Goal: Information Seeking & Learning: Learn about a topic

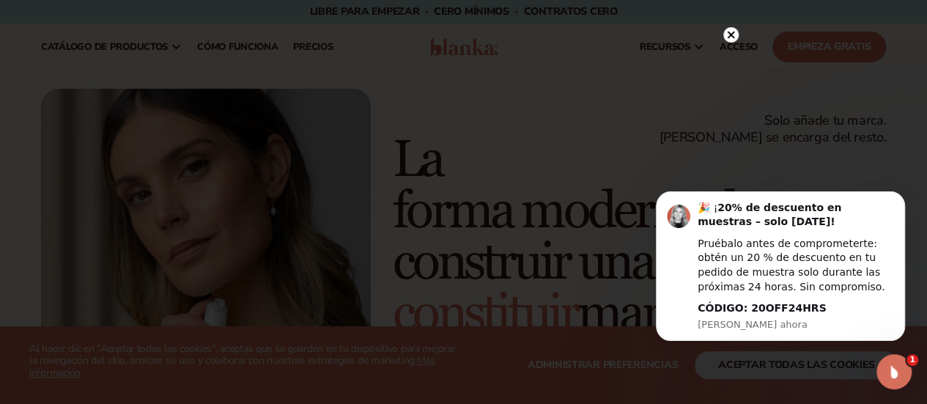
click at [732, 39] on circle at bounding box center [730, 34] width 15 height 15
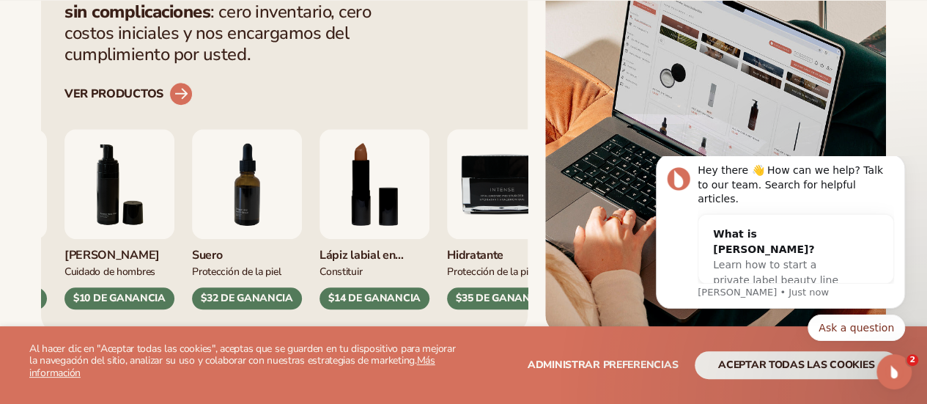
scroll to position [657, 0]
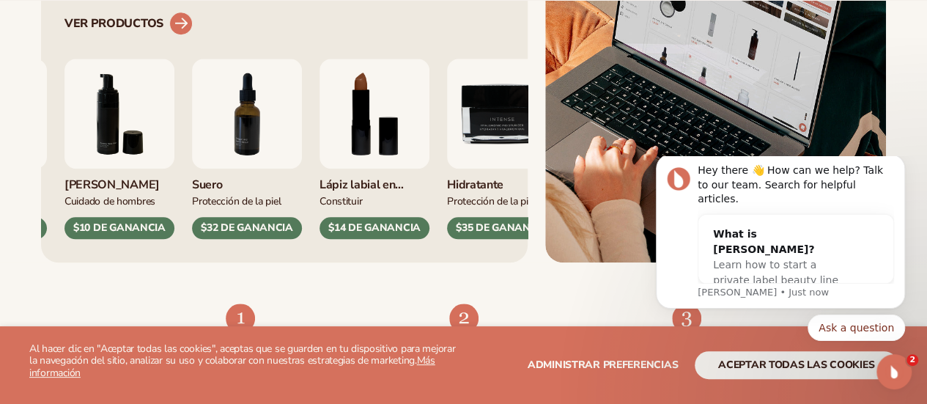
click at [176, 40] on circle at bounding box center [181, 24] width 32 height 32
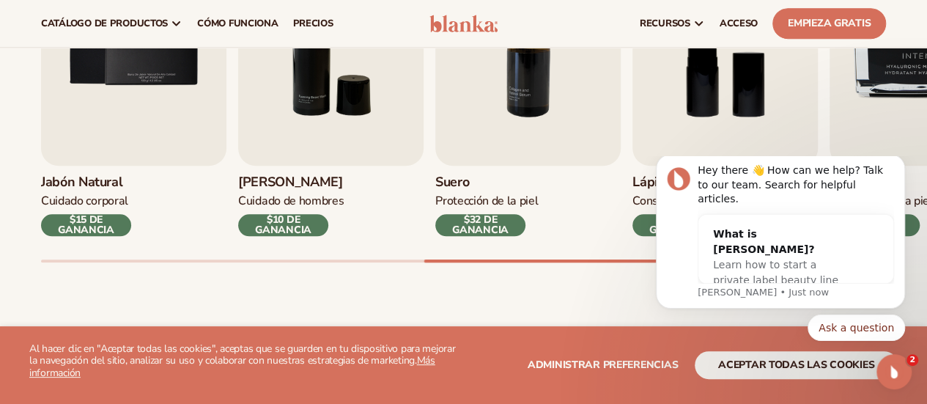
scroll to position [440, 0]
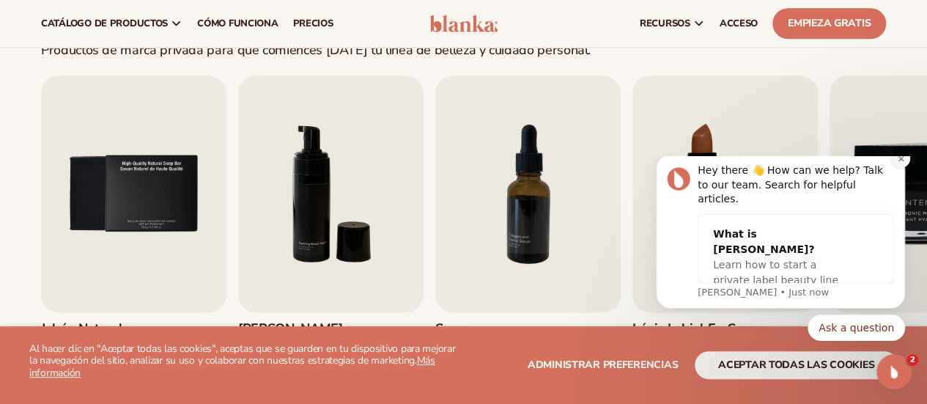
click at [901, 168] on button "Dismiss notification" at bounding box center [900, 158] width 19 height 19
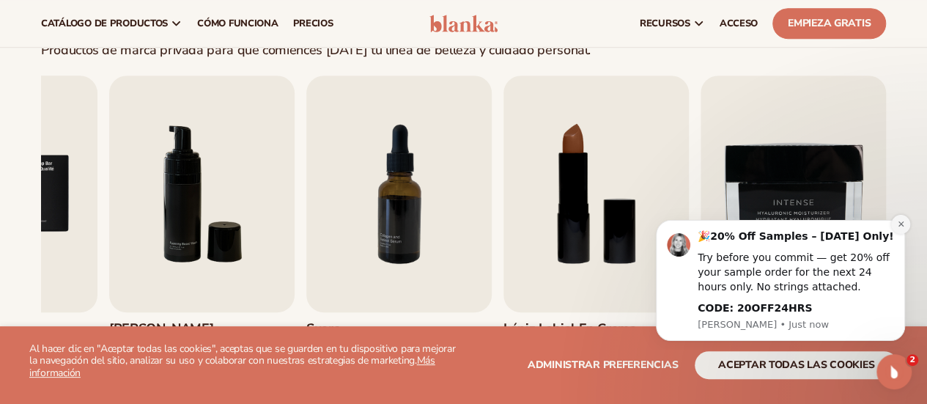
click at [899, 224] on icon "Dismiss notification" at bounding box center [901, 224] width 8 height 8
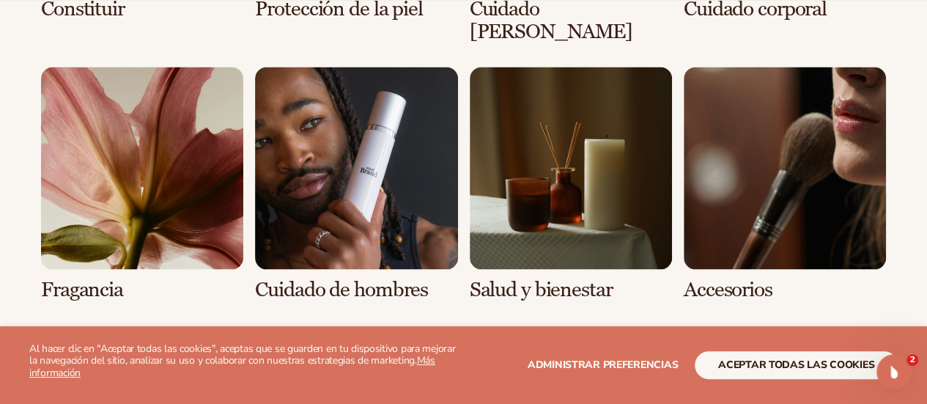
scroll to position [1319, 0]
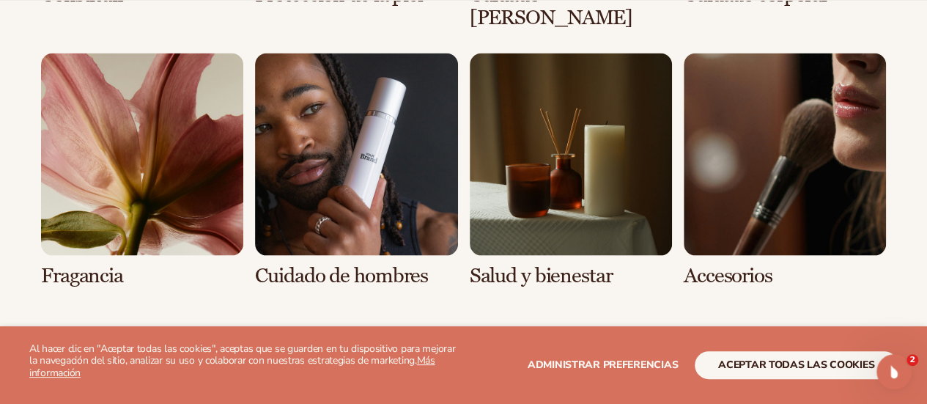
click at [756, 122] on link "8 / 8" at bounding box center [785, 170] width 202 height 234
click at [822, 133] on link "8 / 8" at bounding box center [785, 170] width 202 height 234
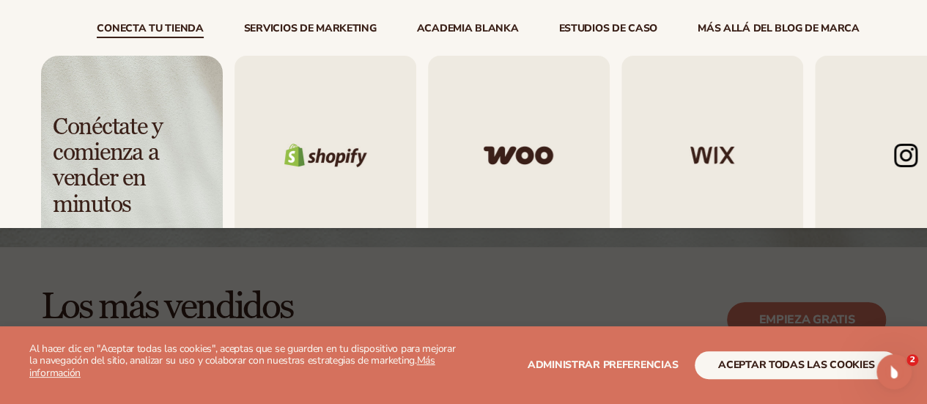
scroll to position [73, 0]
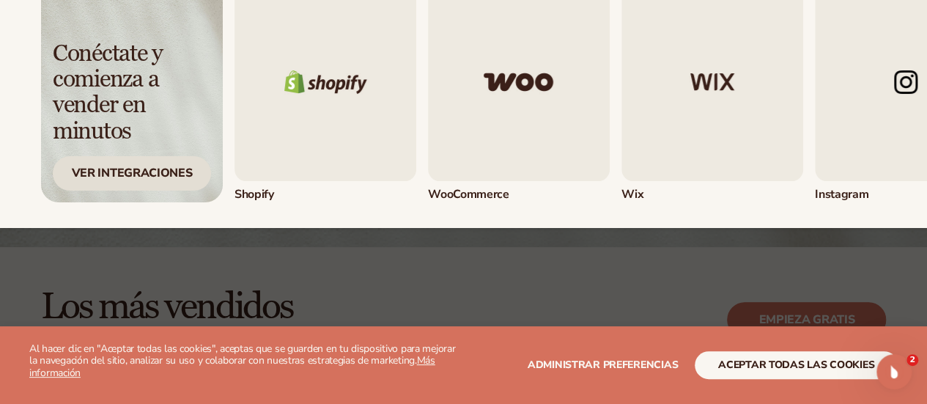
click at [137, 170] on font "Ver integraciones" at bounding box center [132, 173] width 121 height 16
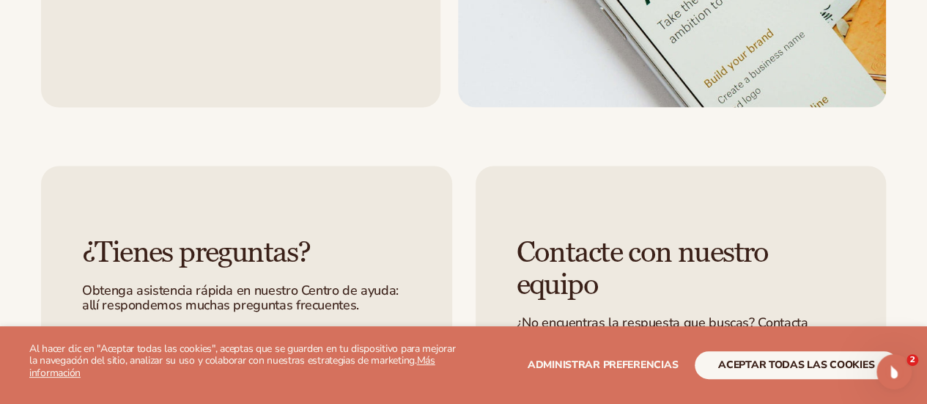
scroll to position [1759, 0]
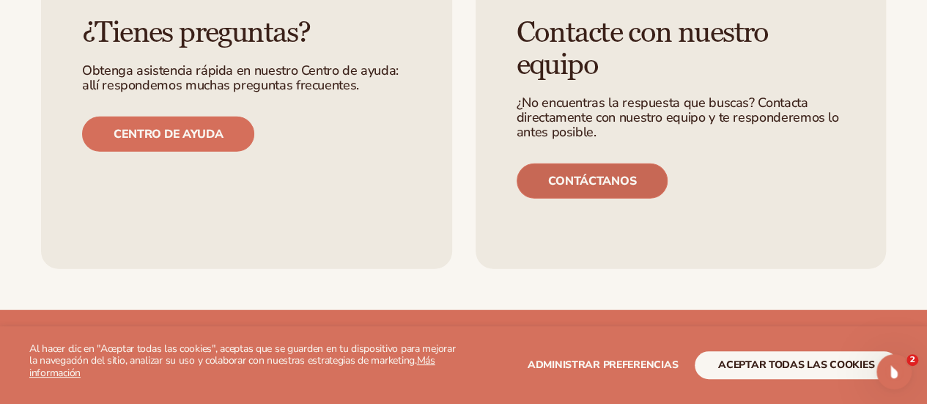
click at [583, 180] on font "Contáctanos" at bounding box center [592, 181] width 88 height 16
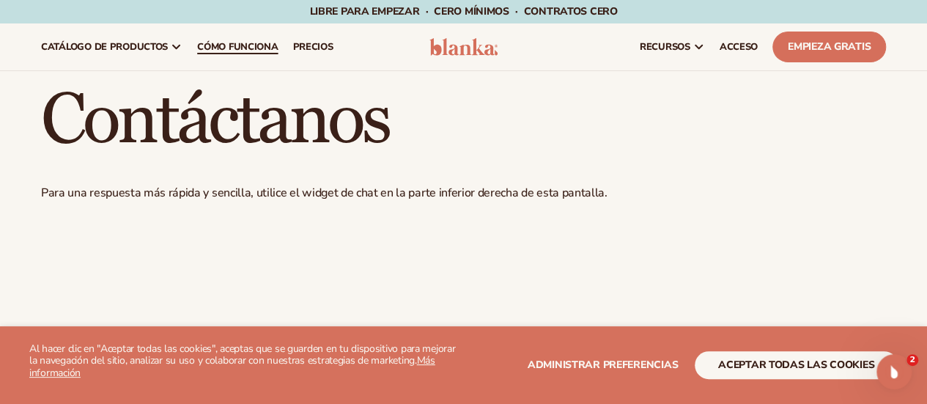
click at [248, 48] on font "Cómo funciona" at bounding box center [237, 46] width 81 height 13
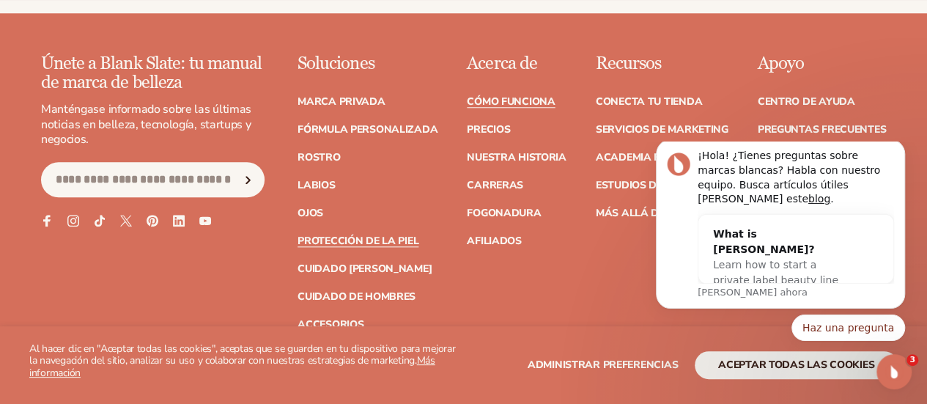
scroll to position [3515, 0]
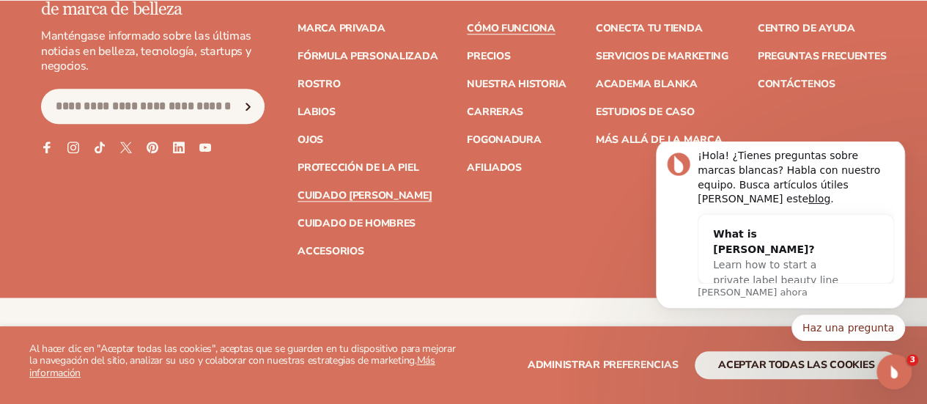
click at [298, 202] on font "Cuidado del [PERSON_NAME]" at bounding box center [365, 195] width 134 height 14
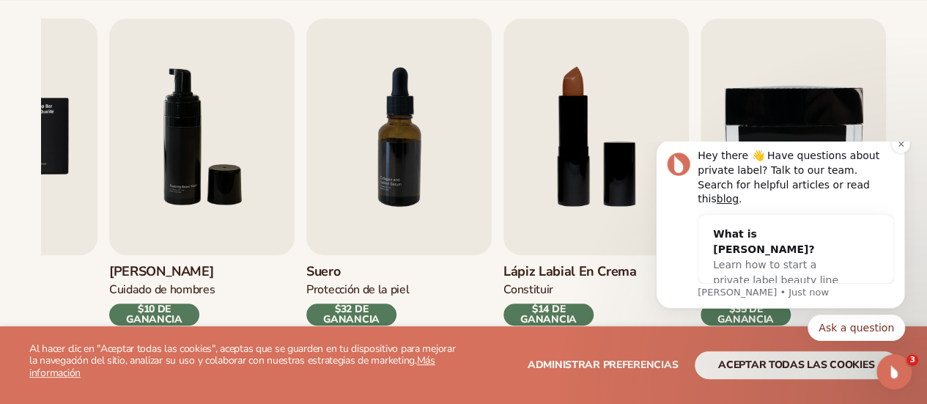
scroll to position [586, 0]
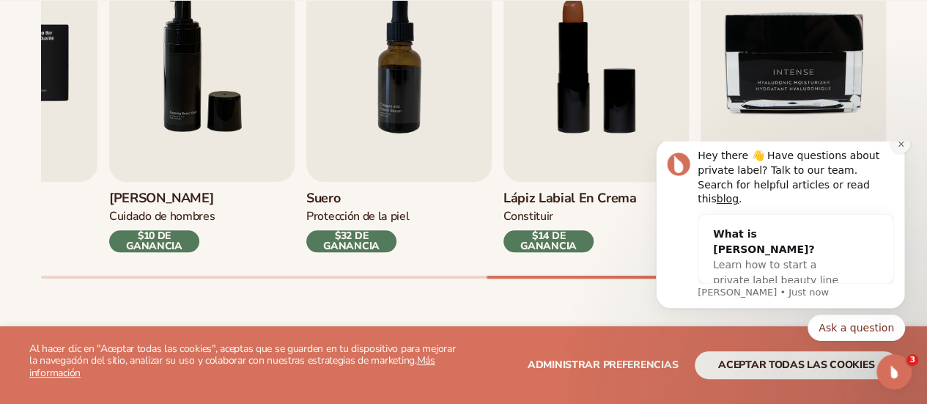
click at [896, 153] on button "Dismiss notification" at bounding box center [900, 143] width 19 height 19
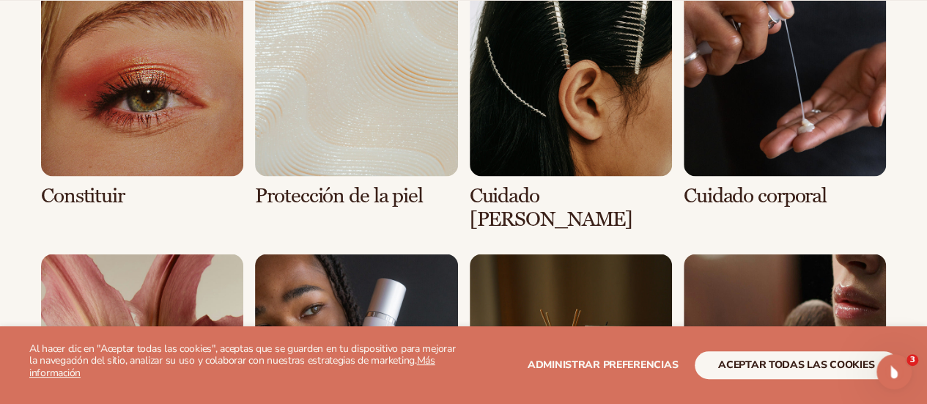
scroll to position [1173, 0]
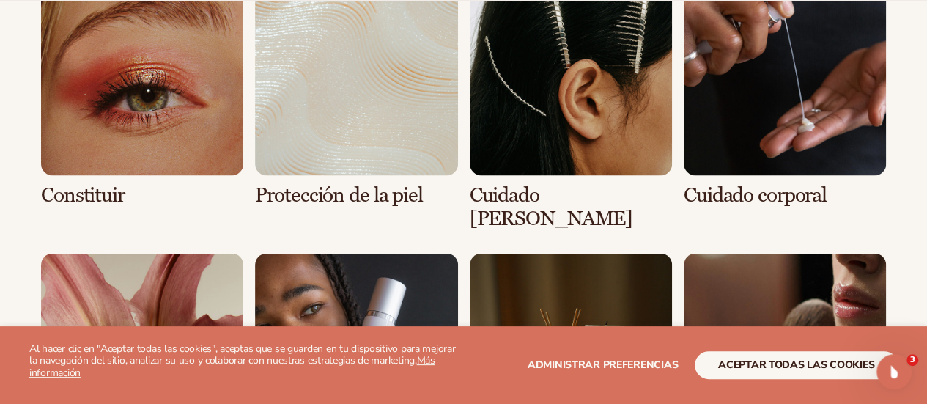
click at [591, 180] on link "3 / 8" at bounding box center [571, 101] width 202 height 257
click at [572, 96] on link "3 / 8" at bounding box center [571, 101] width 202 height 257
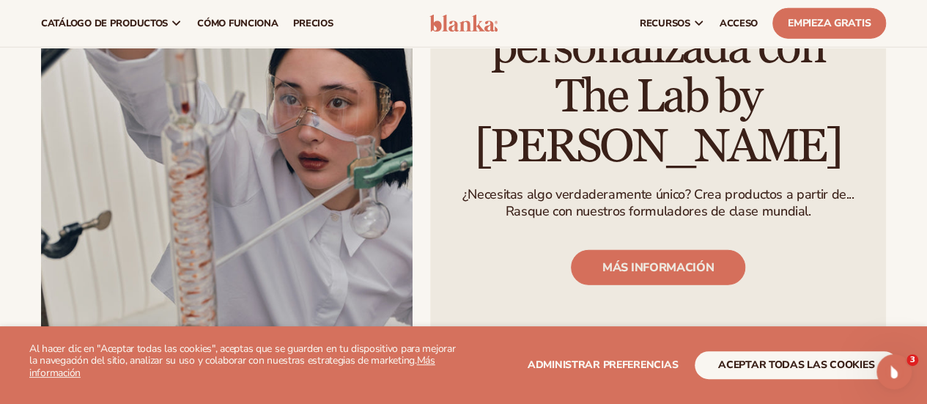
scroll to position [1759, 0]
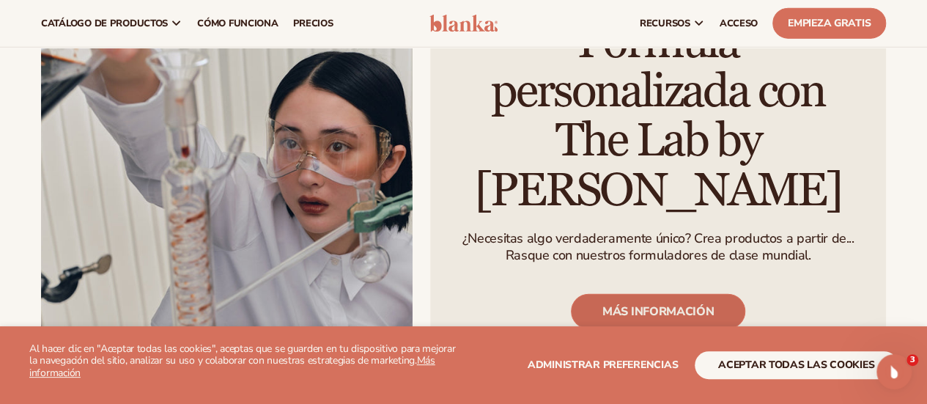
click at [683, 303] on font "MÁS INFORMACIÓN" at bounding box center [657, 311] width 111 height 16
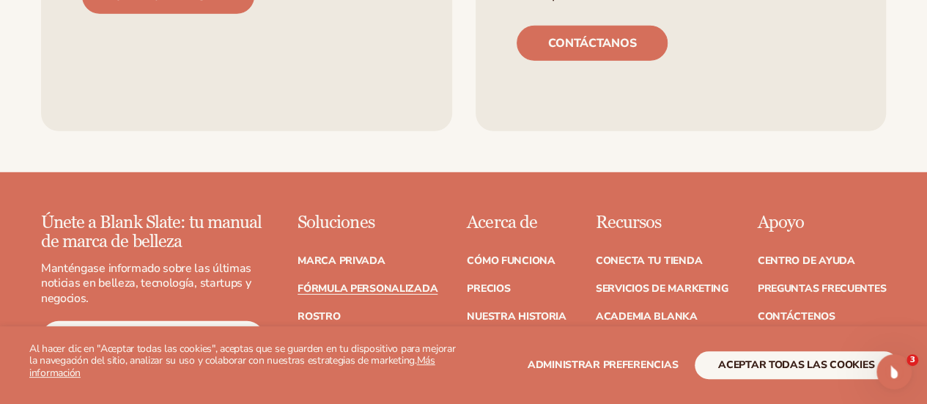
scroll to position [2199, 0]
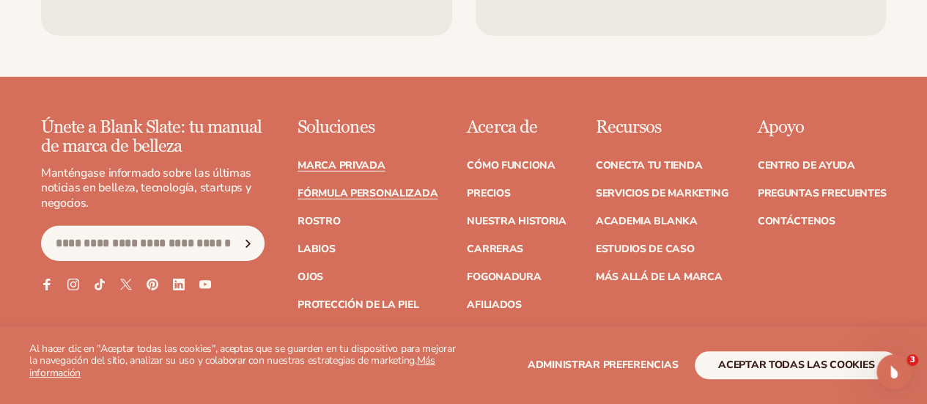
click at [298, 172] on font "Marca privada" at bounding box center [341, 165] width 87 height 14
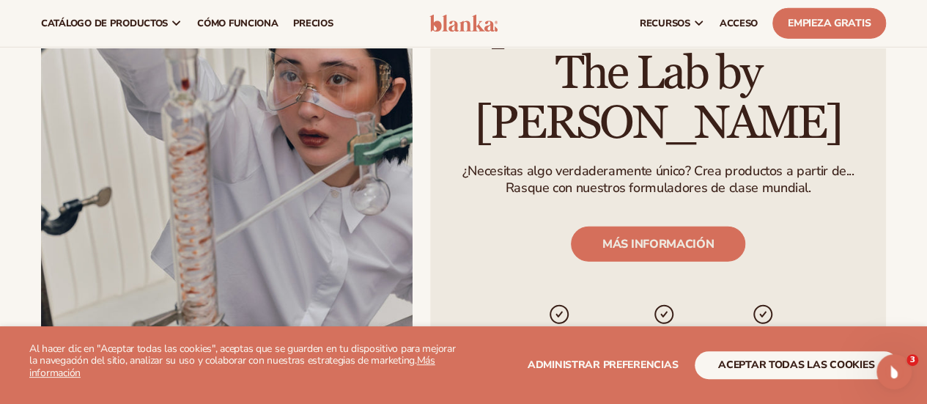
scroll to position [1387, 0]
